Goal: Task Accomplishment & Management: Use online tool/utility

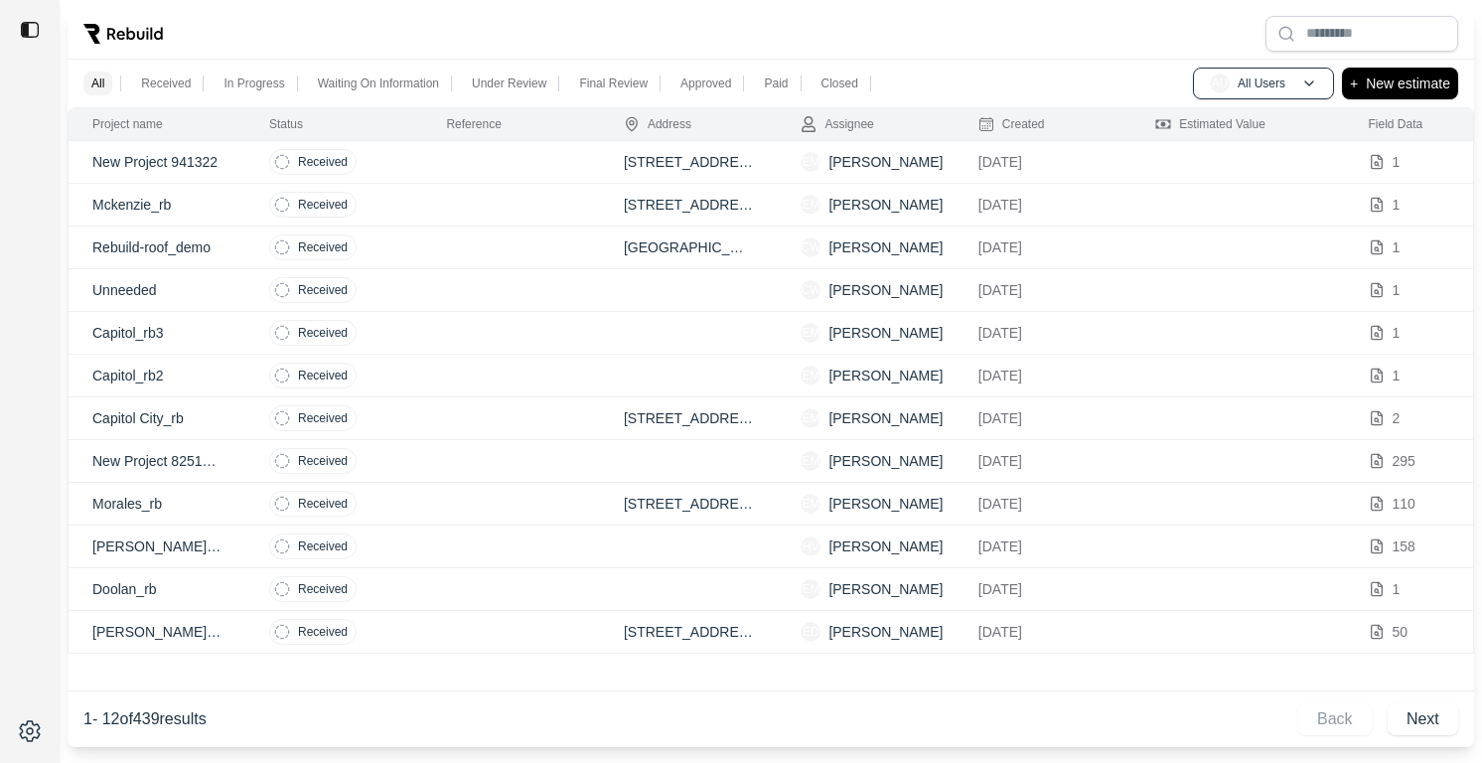
click at [1200, 556] on td at bounding box center [1237, 546] width 212 height 43
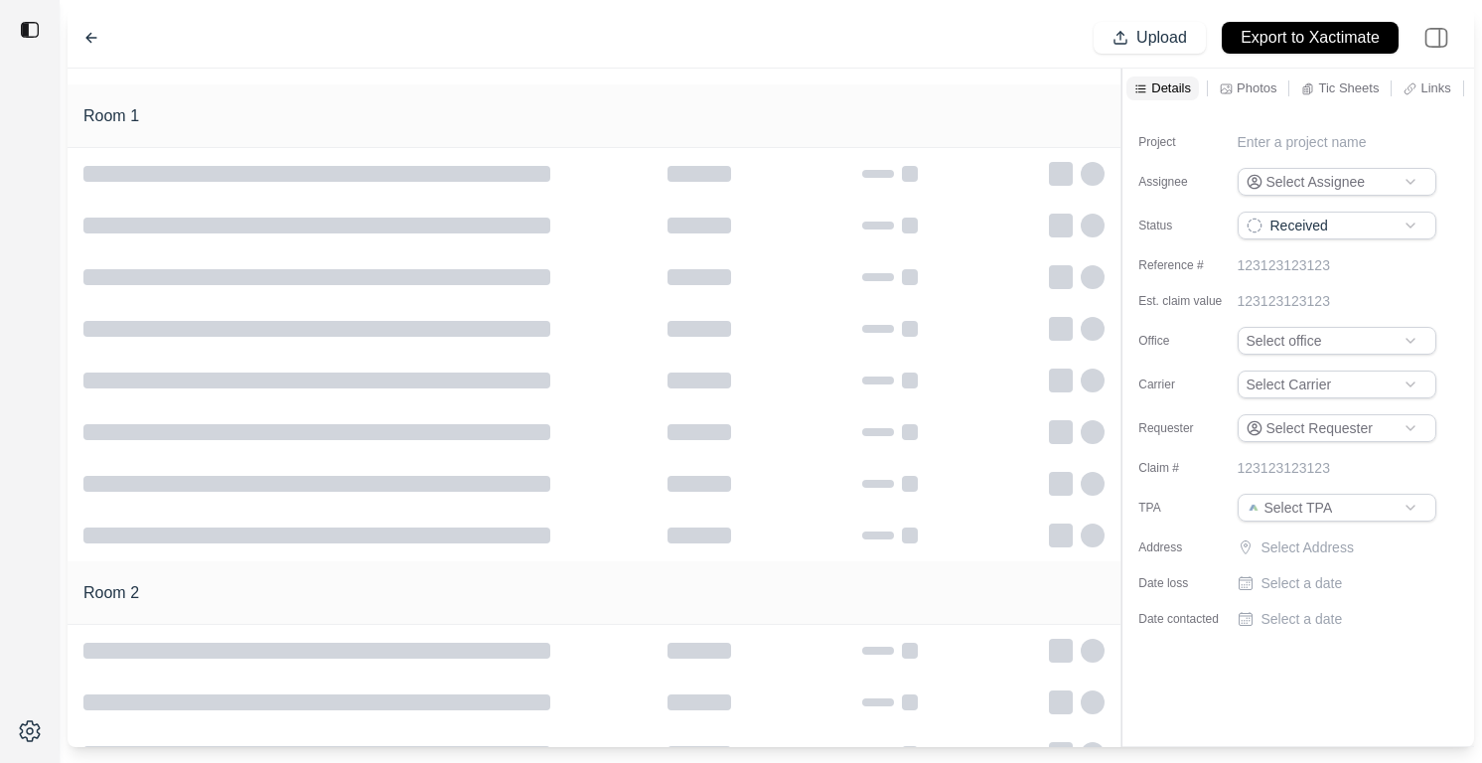
type input "**********"
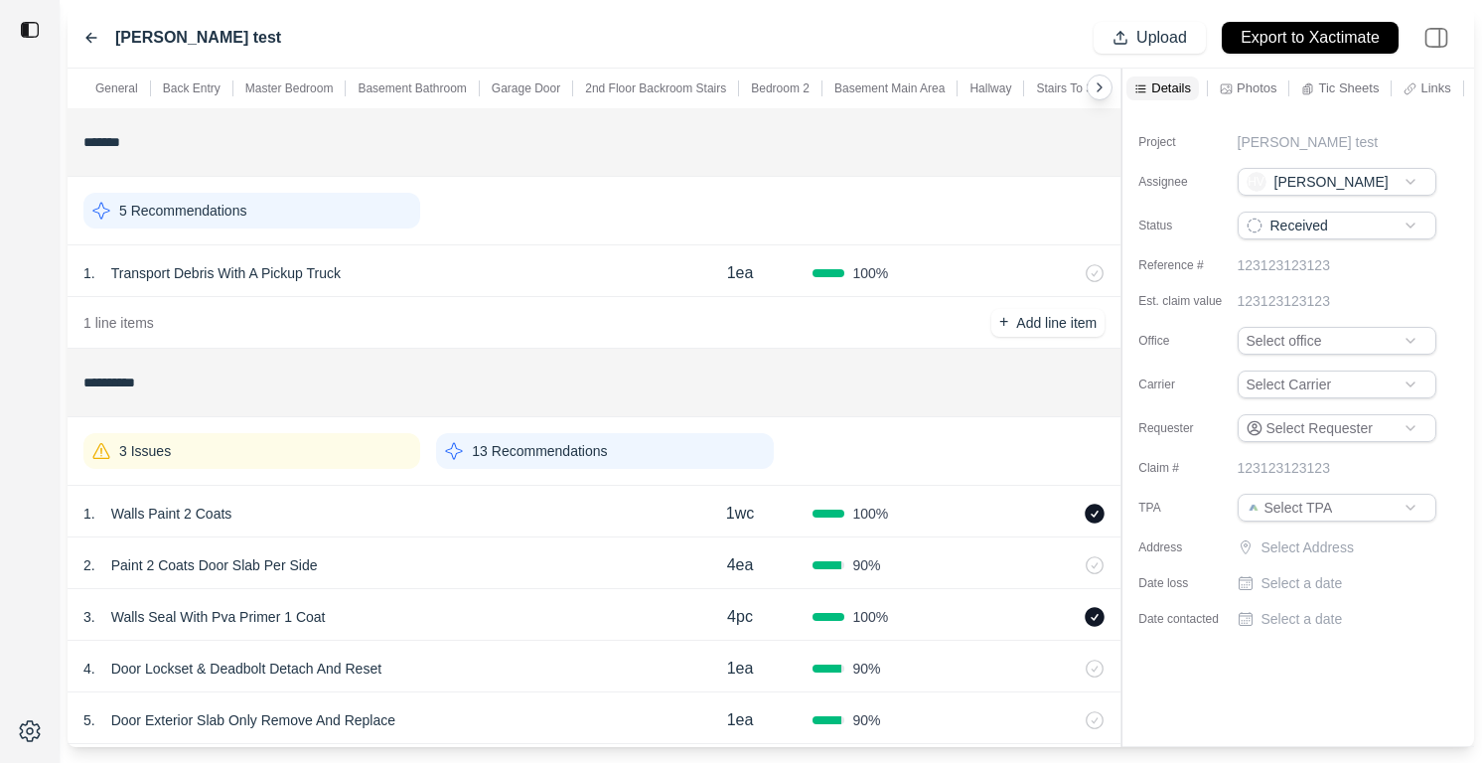
click at [594, 455] on p "13 Recommendations" at bounding box center [539, 451] width 135 height 20
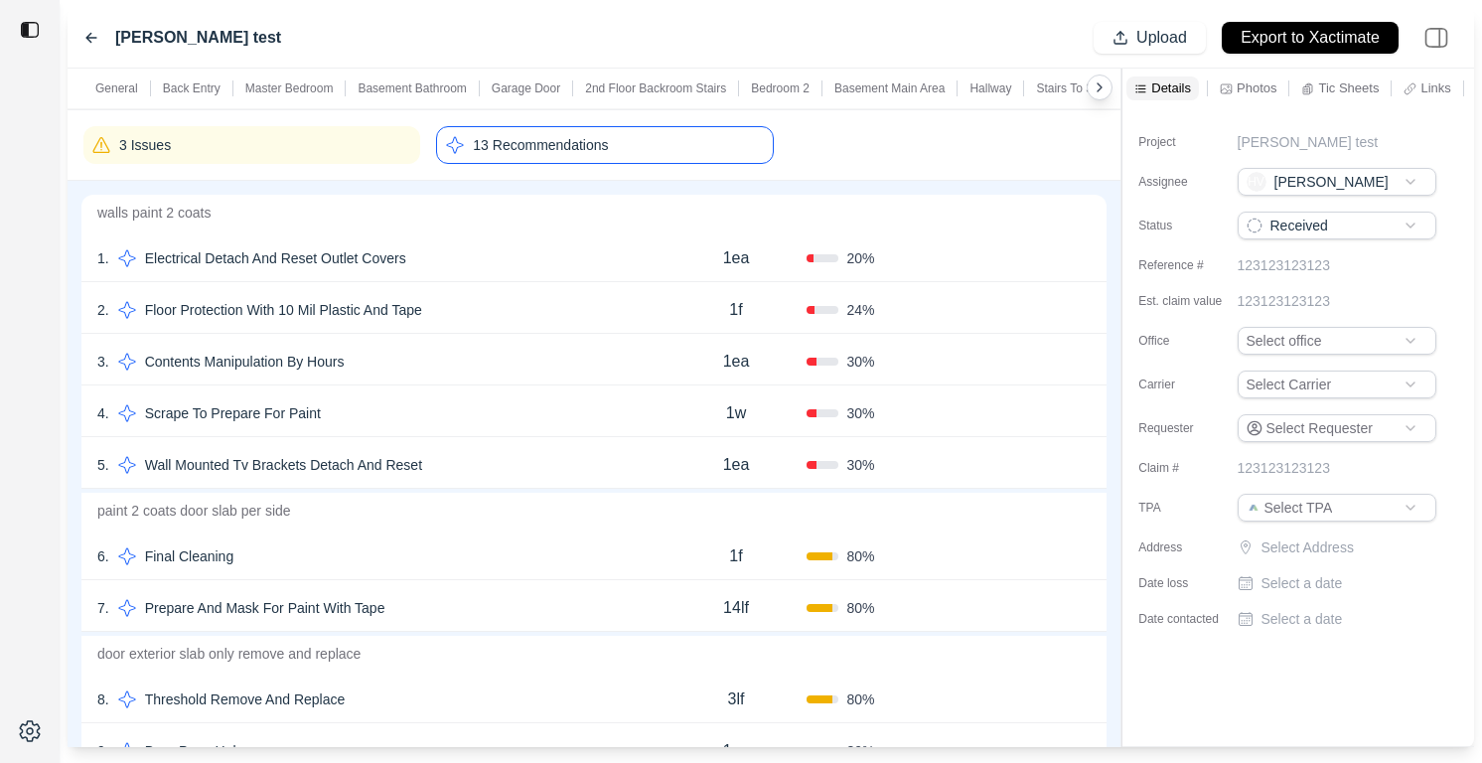
scroll to position [477, 0]
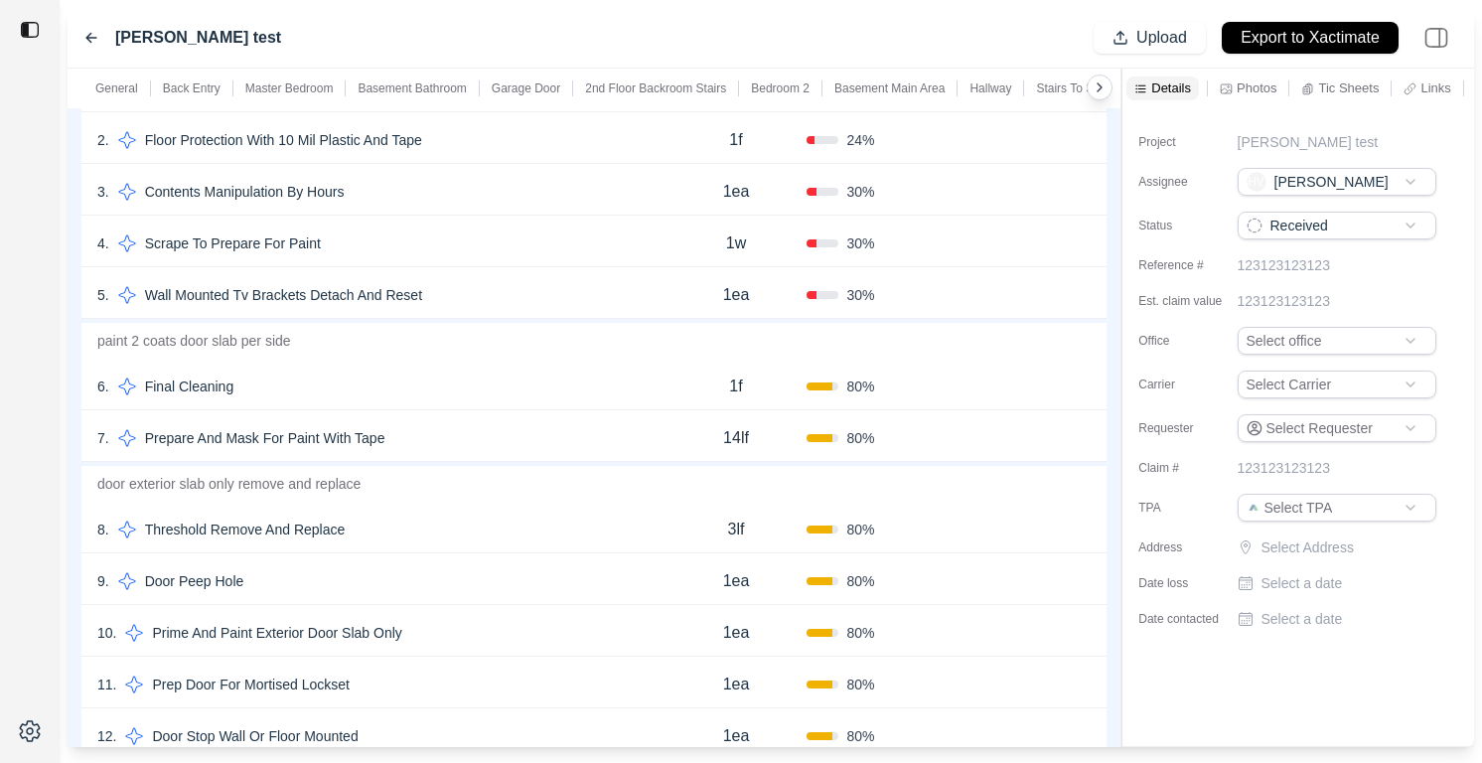
click at [589, 451] on div "7 . Prepare And Mask For Paint With Tape" at bounding box center [381, 438] width 568 height 28
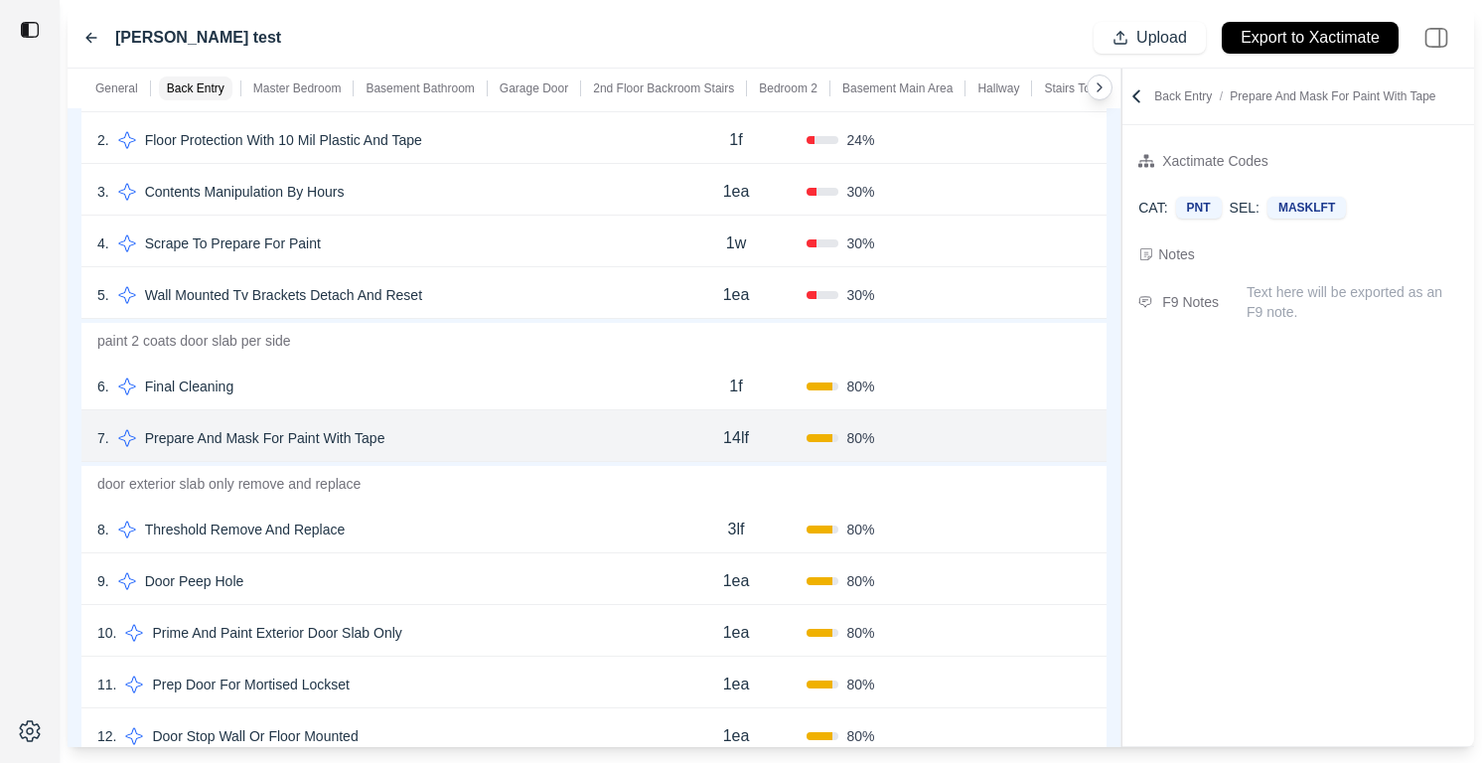
click at [544, 618] on div "10 . Prime And Paint Exterior Door Slab Only 1ea 80 % Confirm" at bounding box center [593, 631] width 1025 height 52
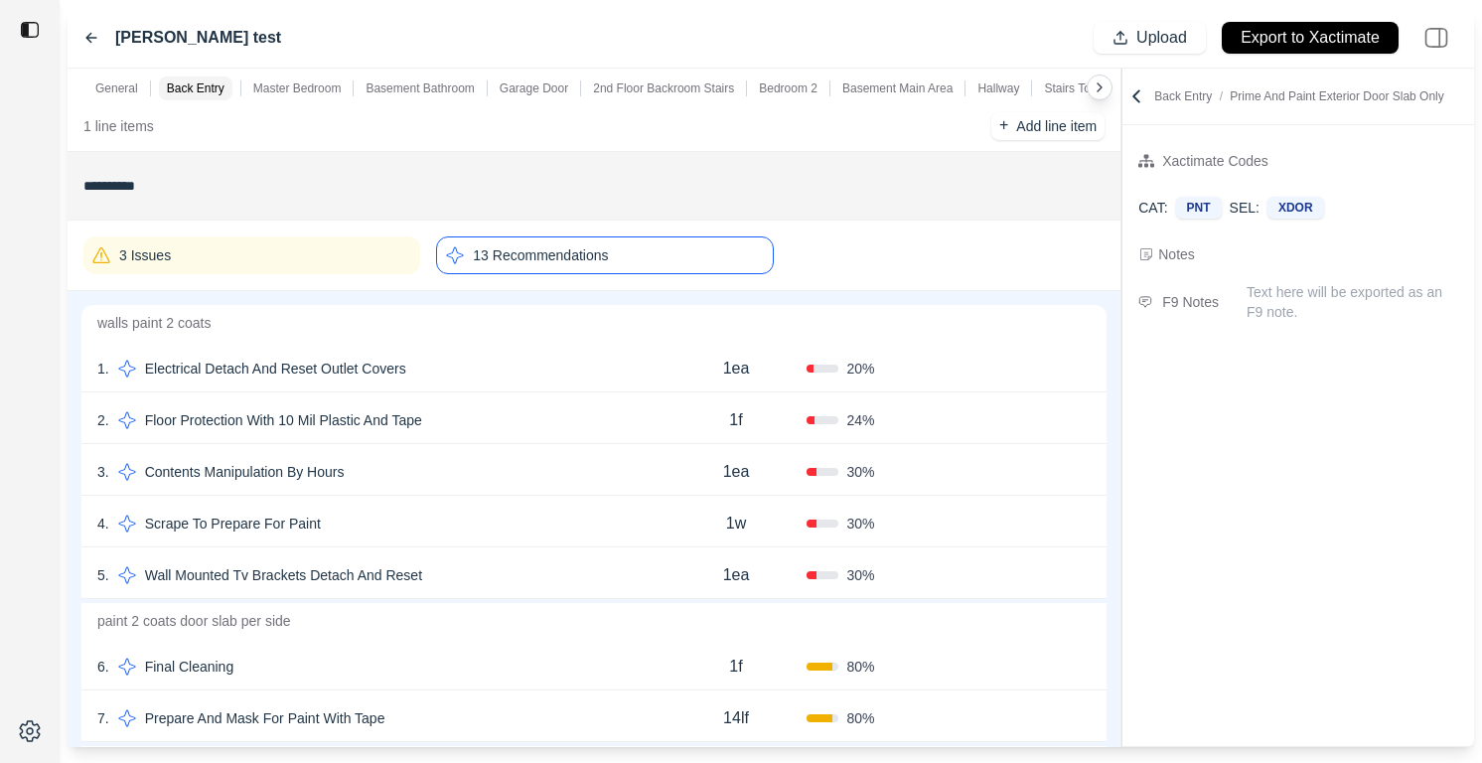
scroll to position [0, 0]
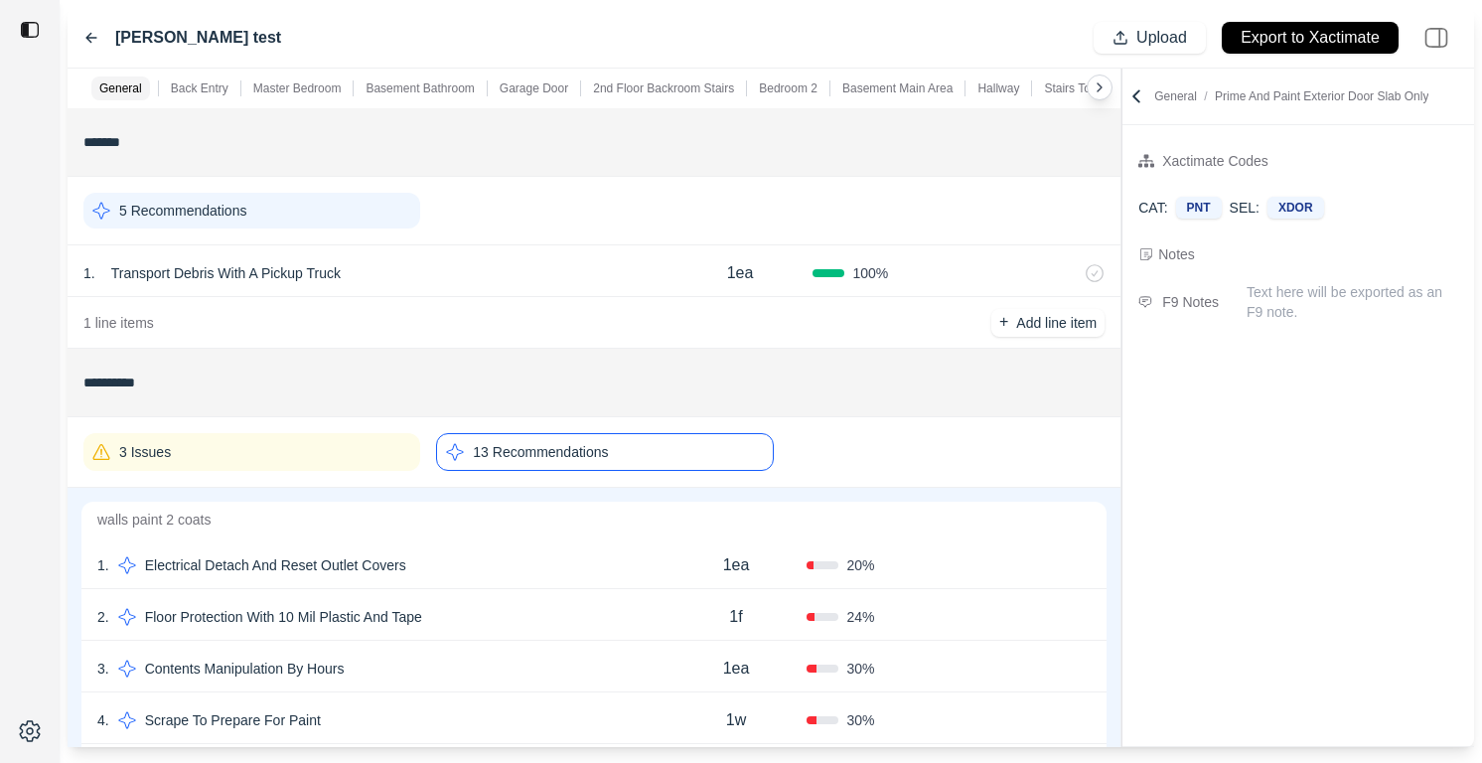
click at [564, 462] on div "13 Recommendations" at bounding box center [604, 452] width 337 height 38
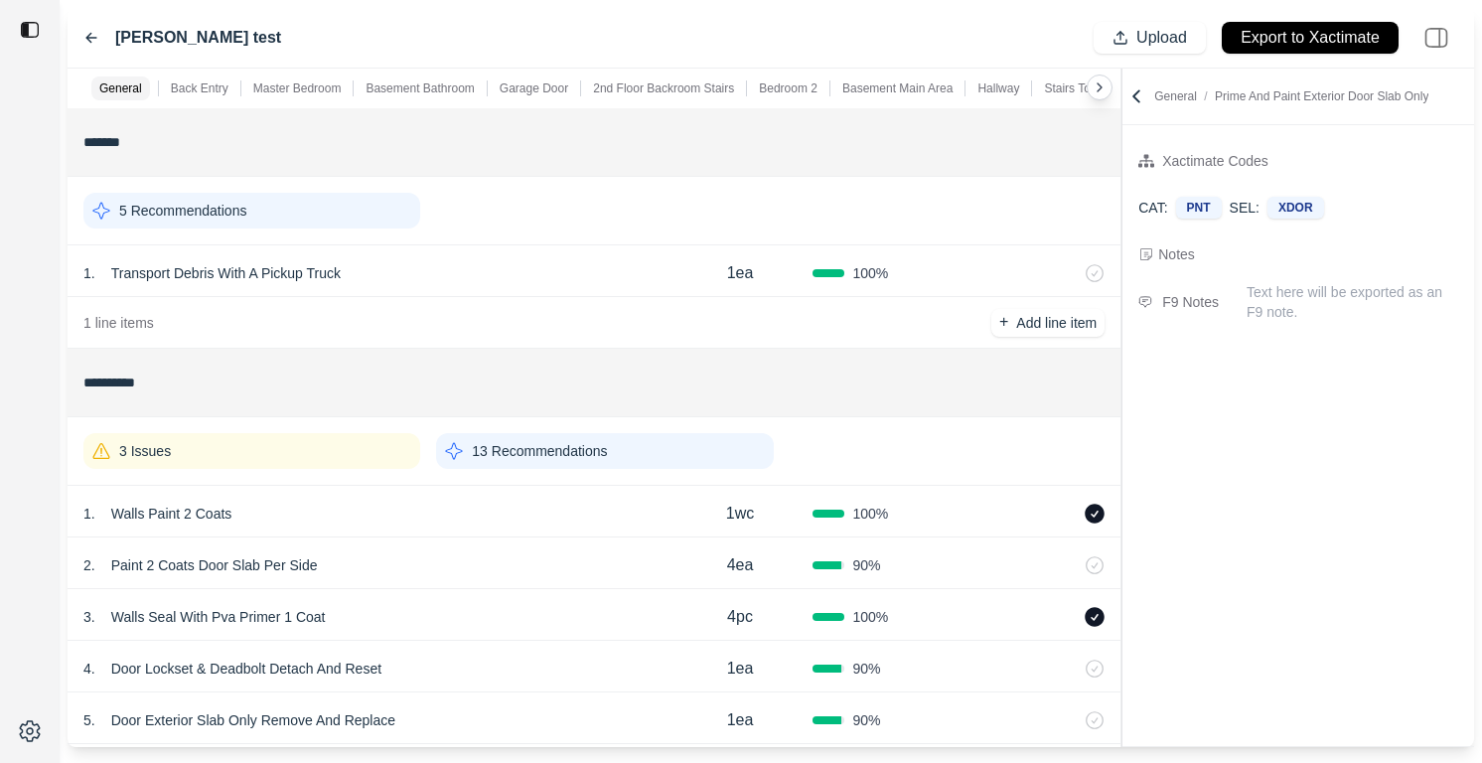
click at [345, 440] on div "3 Issues" at bounding box center [251, 451] width 337 height 36
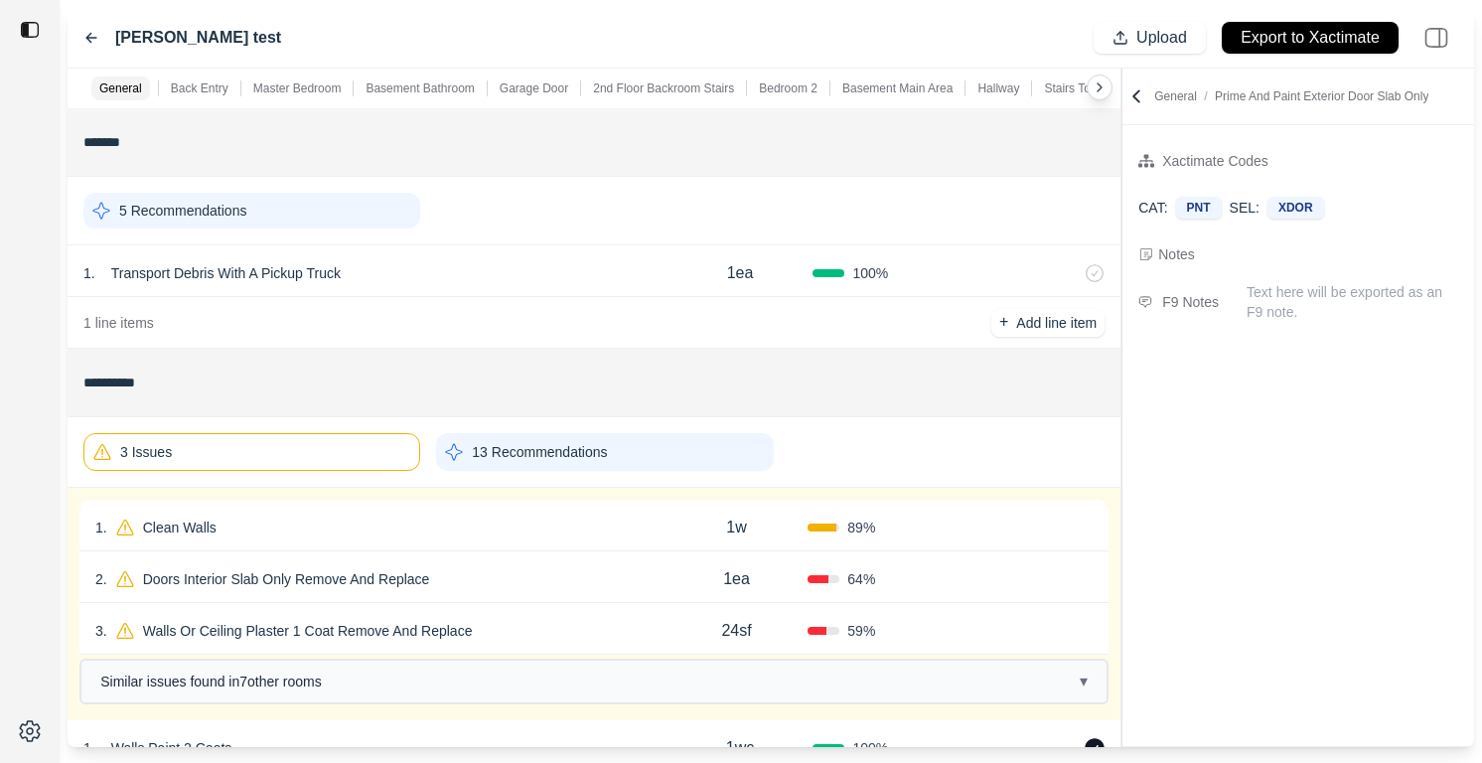
click at [586, 639] on div "3 . Walls Or Ceiling Plaster 1 Coat Remove And Replace" at bounding box center [380, 631] width 570 height 28
select select "*"
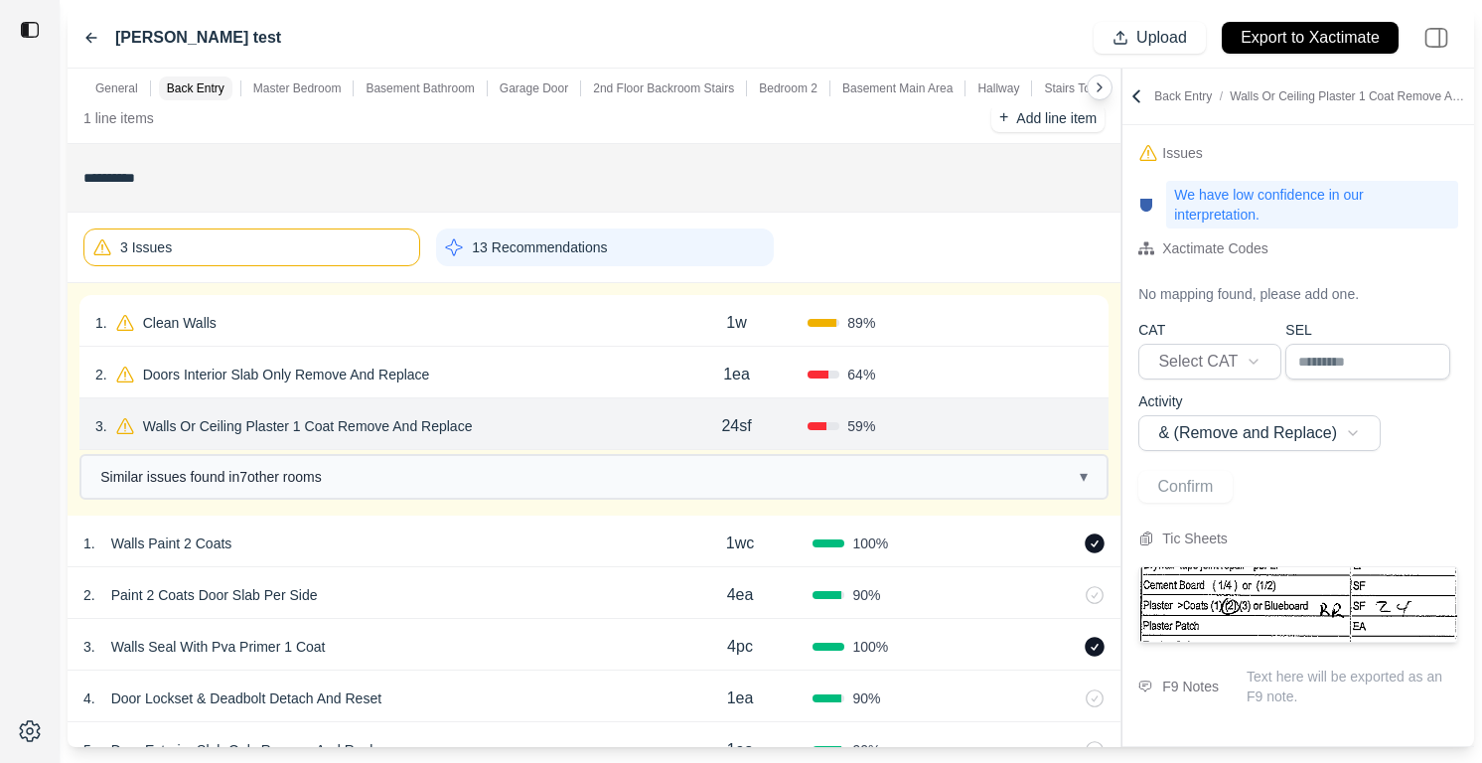
scroll to position [206, 0]
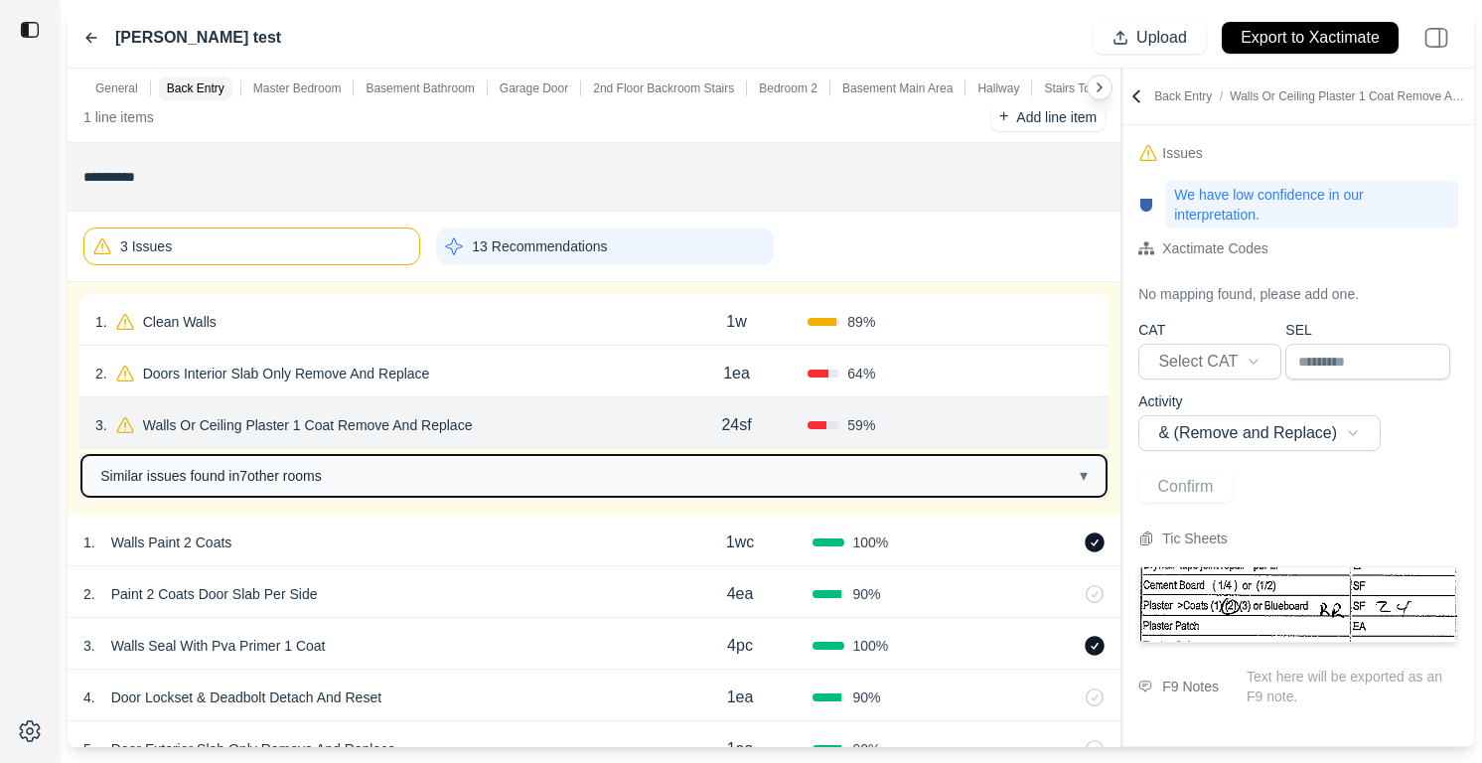
click at [661, 467] on button "Similar issues found in 7 other room s ▾" at bounding box center [593, 476] width 1025 height 42
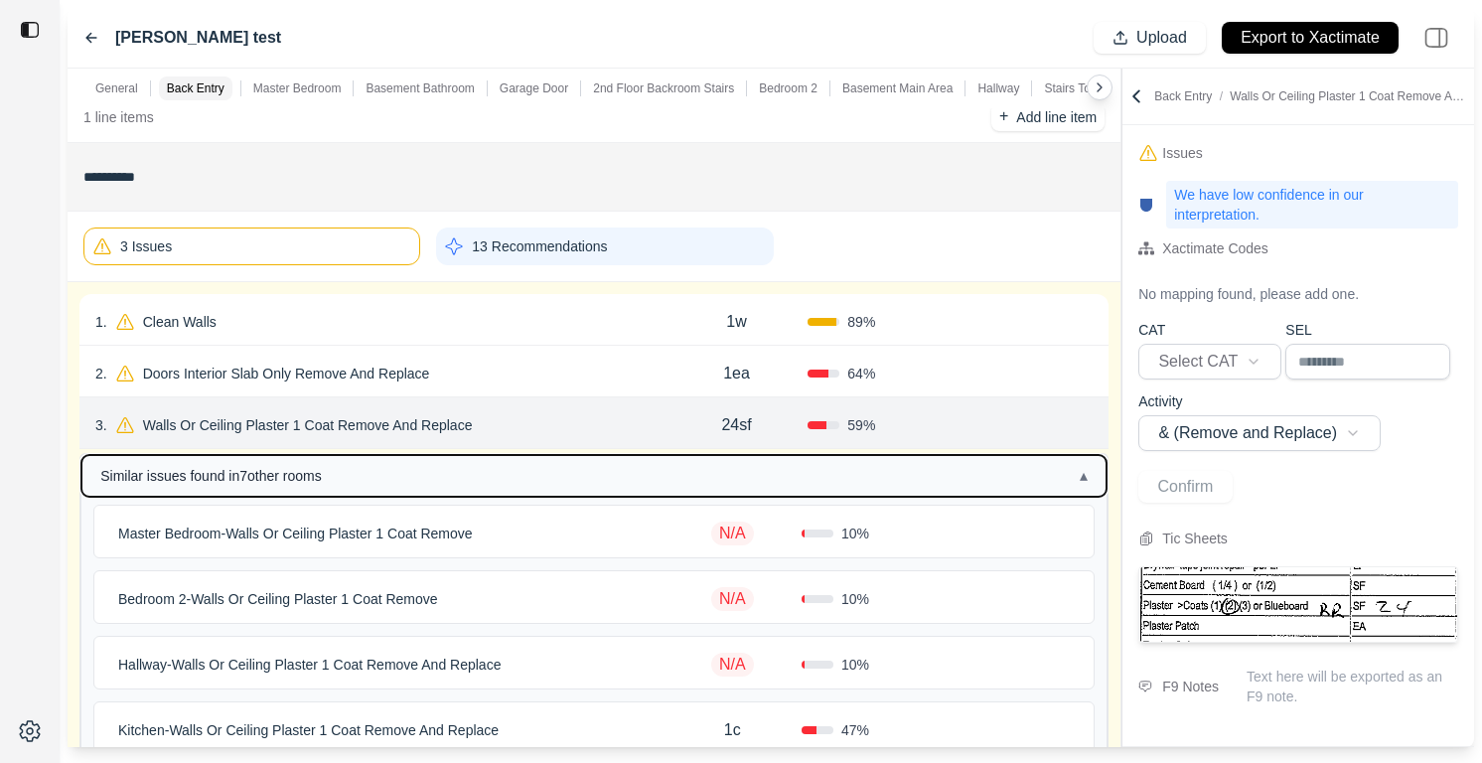
click at [661, 467] on button "Similar issues found in 7 other room s ▴" at bounding box center [593, 476] width 1025 height 42
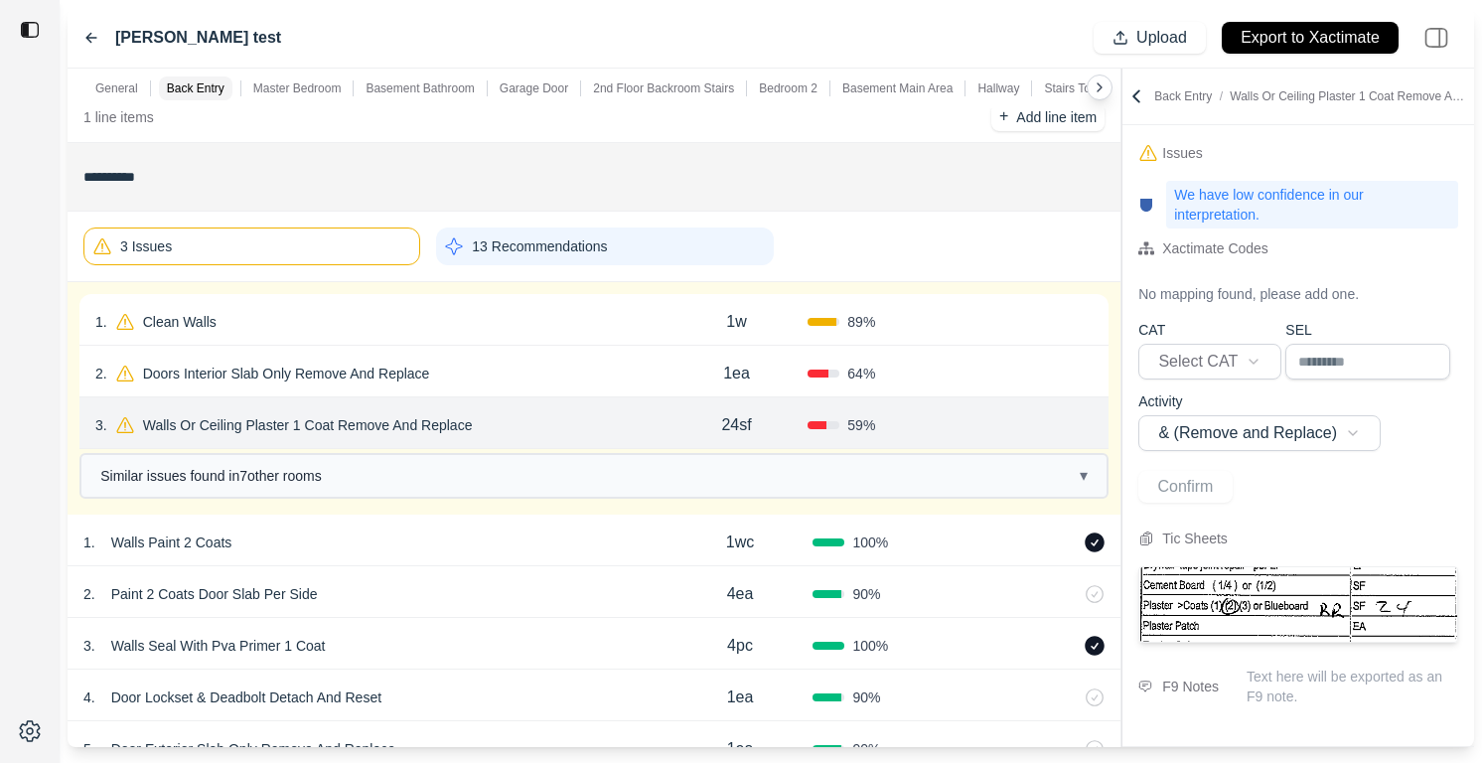
click at [88, 44] on icon at bounding box center [91, 38] width 16 height 16
